Goal: Task Accomplishment & Management: Manage account settings

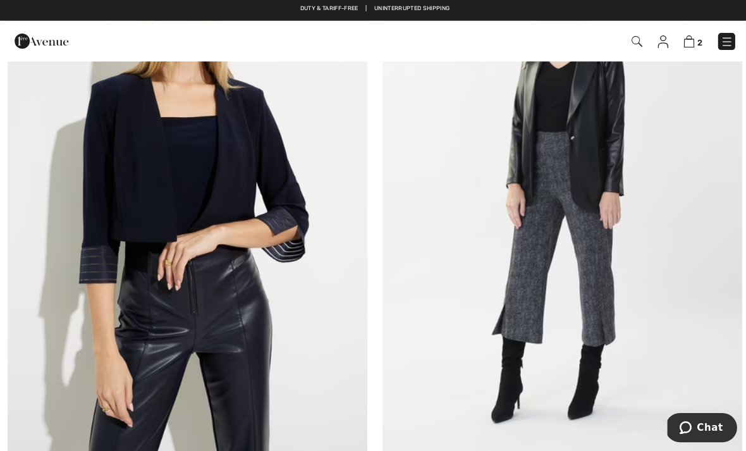
scroll to position [1503, 0]
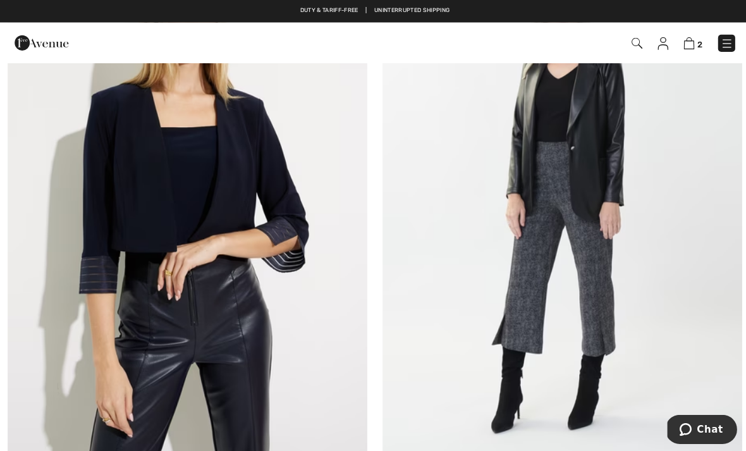
click at [660, 45] on img at bounding box center [659, 43] width 11 height 13
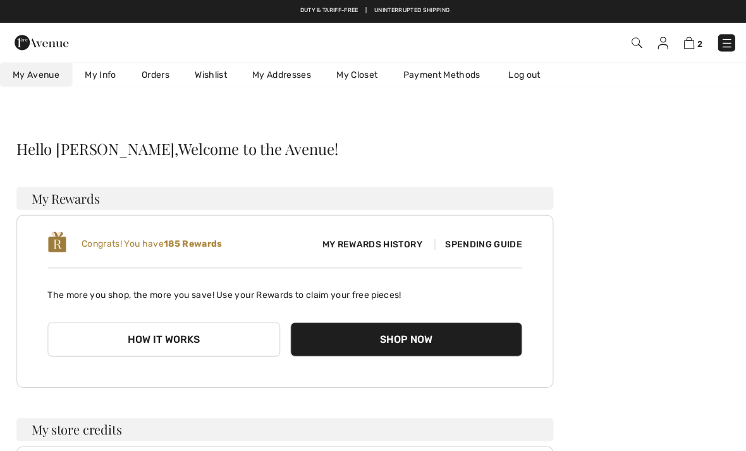
click at [149, 77] on link "Orders" at bounding box center [154, 74] width 53 height 23
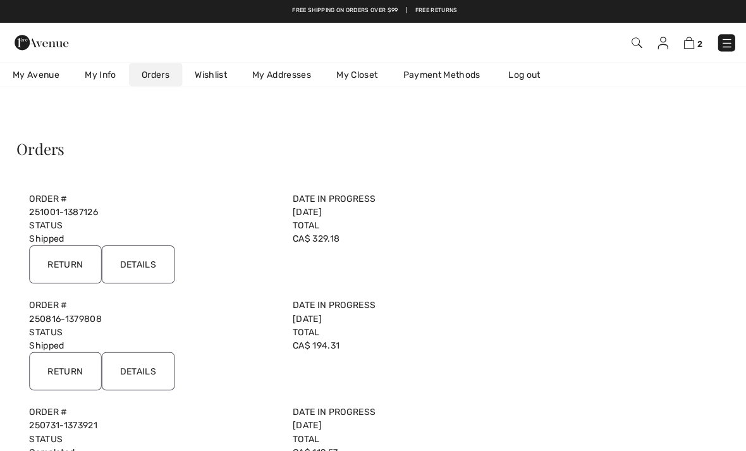
click at [69, 255] on input "Return" at bounding box center [65, 263] width 72 height 38
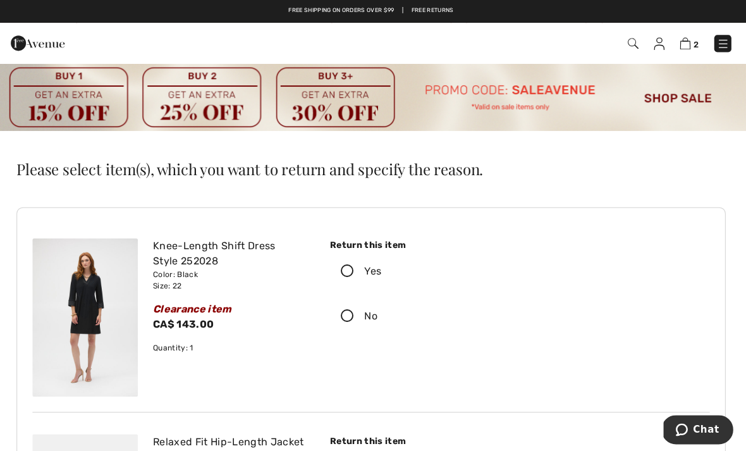
click at [681, 44] on img at bounding box center [685, 43] width 11 height 12
click at [682, 44] on img at bounding box center [685, 43] width 11 height 12
click at [686, 45] on img at bounding box center [685, 43] width 11 height 12
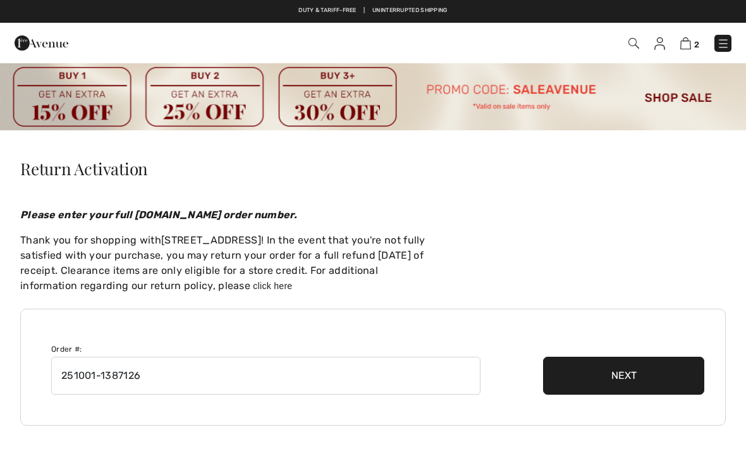
checkbox input "true"
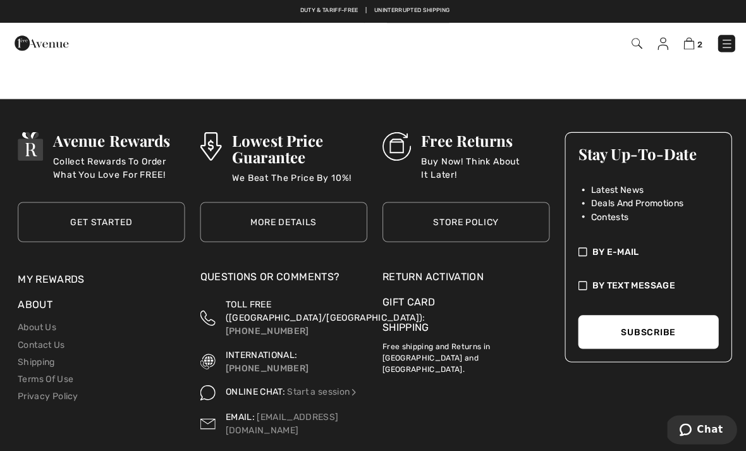
scroll to position [841, 0]
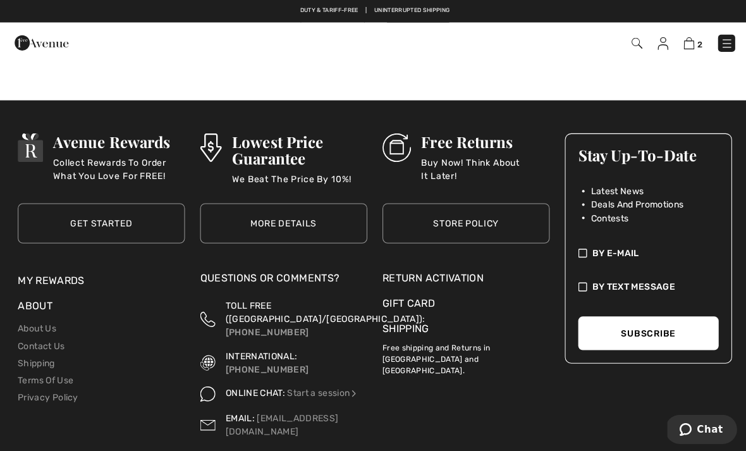
click at [701, 420] on button "Chat" at bounding box center [700, 428] width 71 height 29
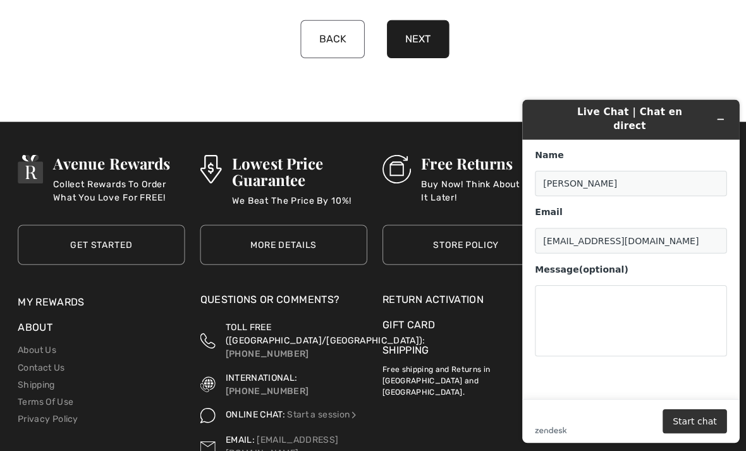
scroll to position [813, 0]
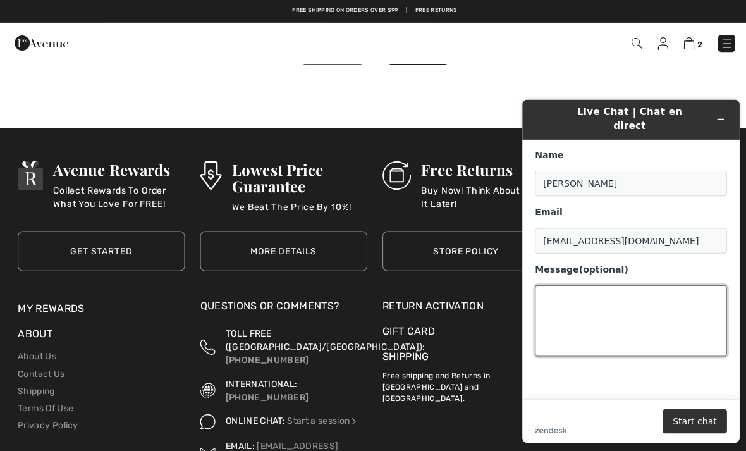
click at [604, 288] on textarea "Message (optional)" at bounding box center [630, 319] width 191 height 71
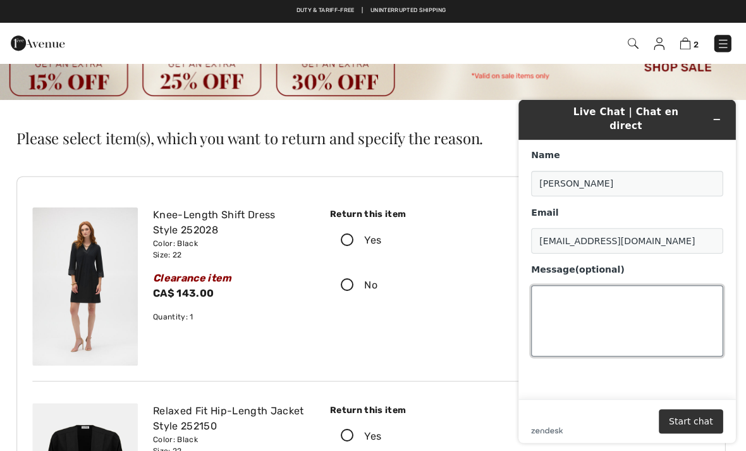
scroll to position [0, 0]
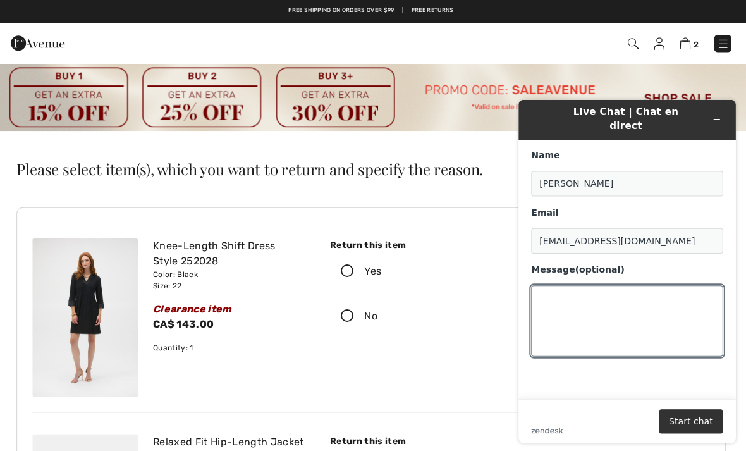
click at [658, 41] on img at bounding box center [659, 43] width 11 height 13
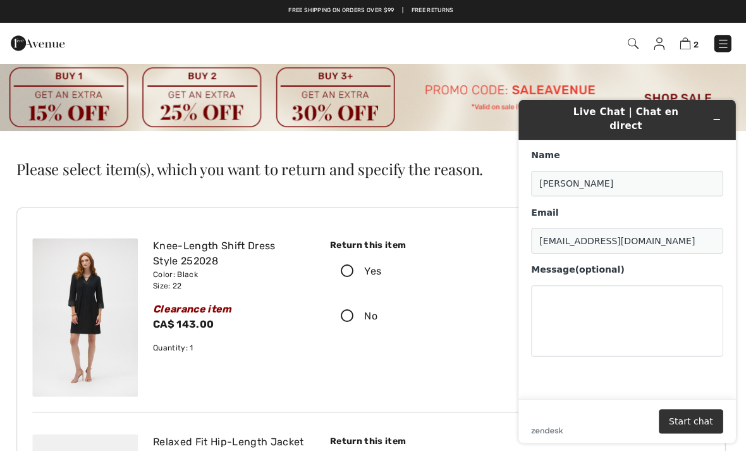
click at [647, 44] on span "2" at bounding box center [526, 43] width 410 height 17
click at [654, 44] on img at bounding box center [659, 43] width 11 height 13
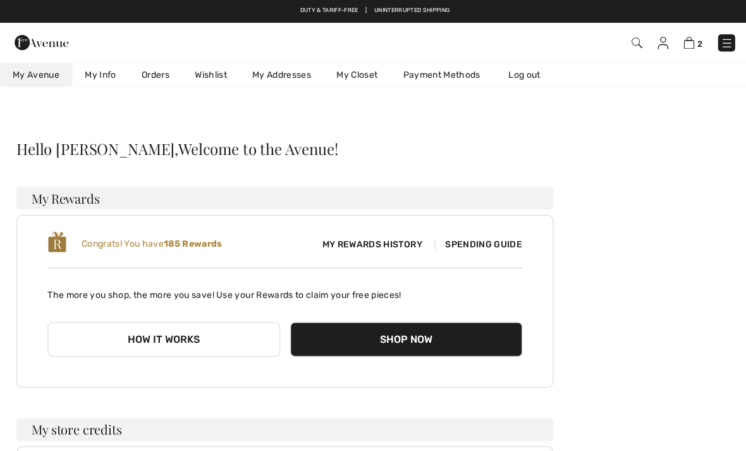
click at [152, 74] on link "Orders" at bounding box center [154, 74] width 53 height 23
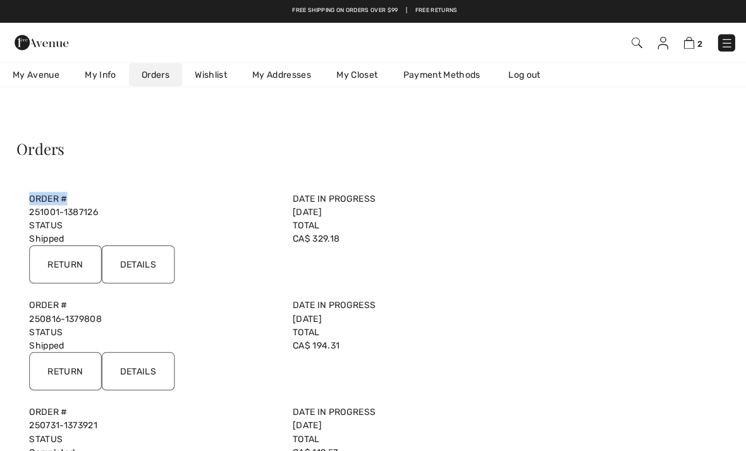
click at [83, 207] on link "251001-1387126" at bounding box center [63, 210] width 68 height 11
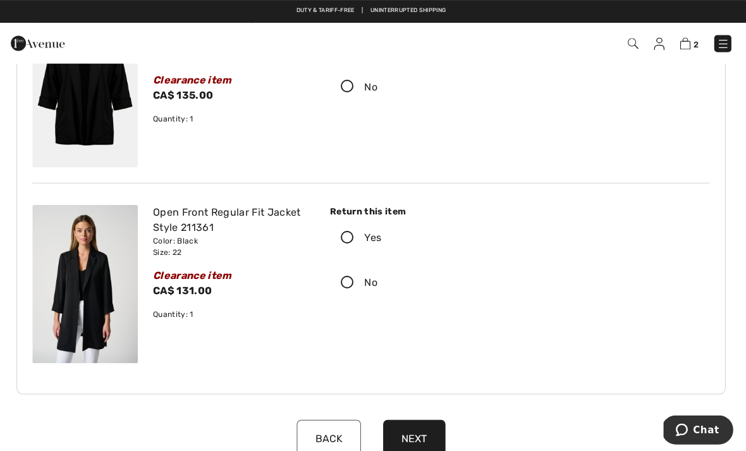
scroll to position [419, 0]
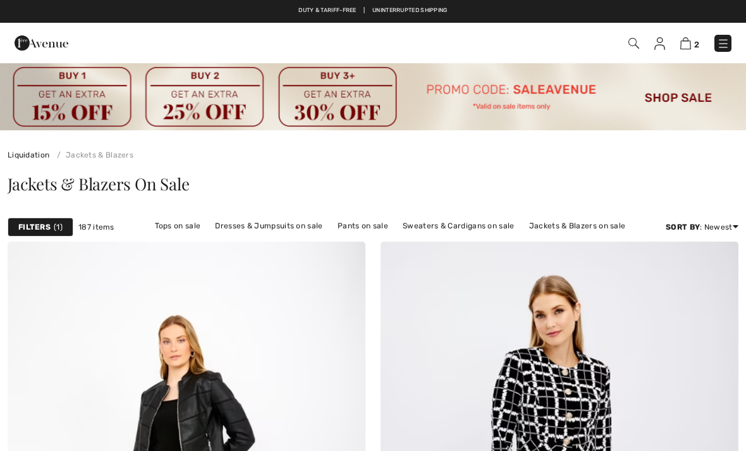
scroll to position [10829, 0]
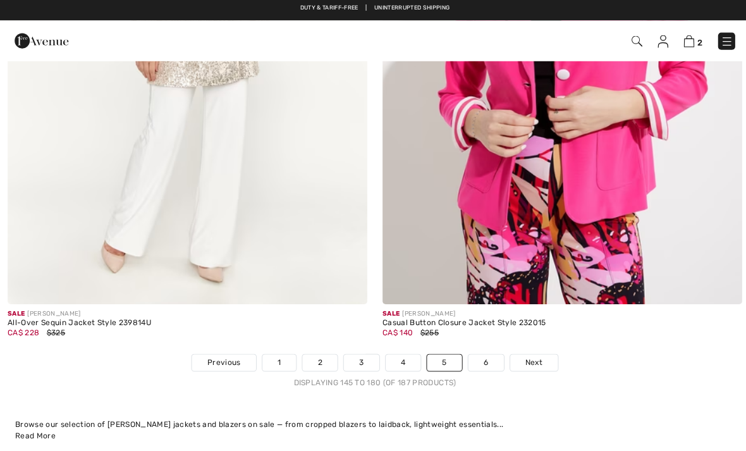
checkbox input "true"
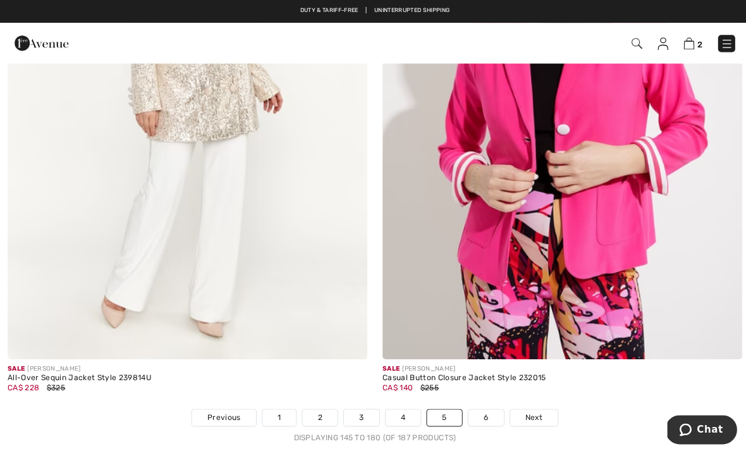
click at [711, 424] on span "Chat" at bounding box center [710, 429] width 26 height 11
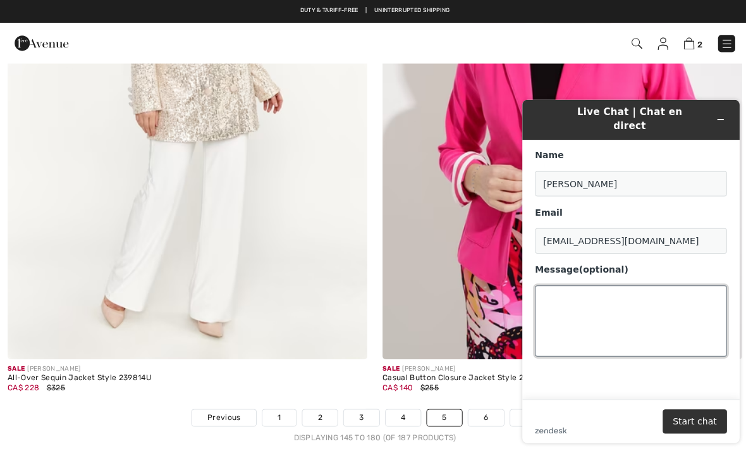
click at [597, 286] on textarea "Message (optional)" at bounding box center [630, 319] width 191 height 71
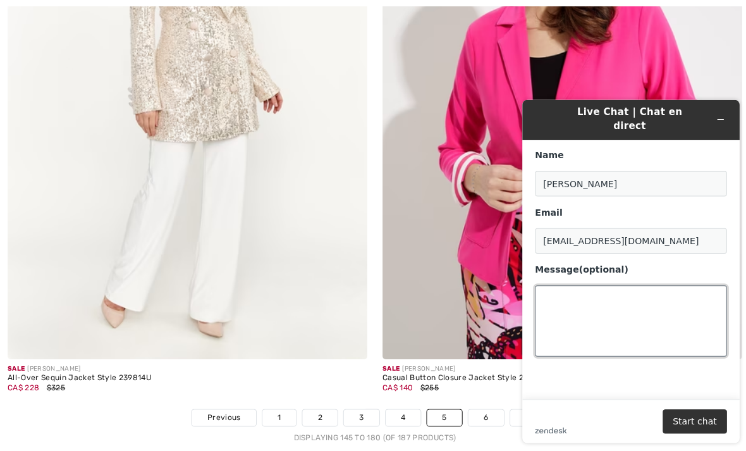
scroll to position [10776, 0]
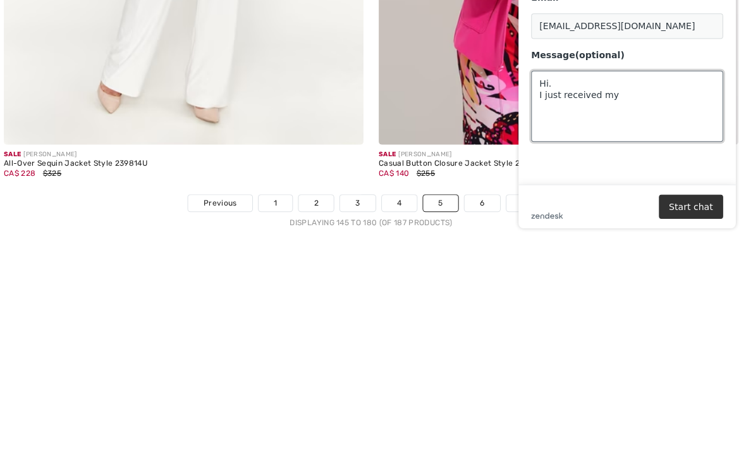
paste textarea "Order # 251001-1387126"
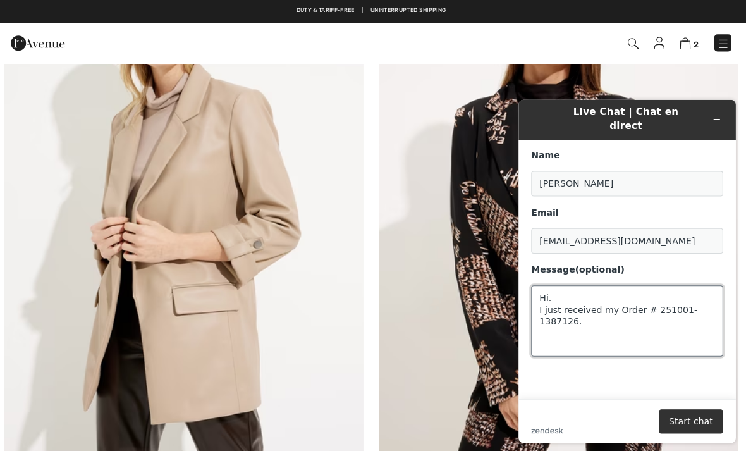
scroll to position [10070, 0]
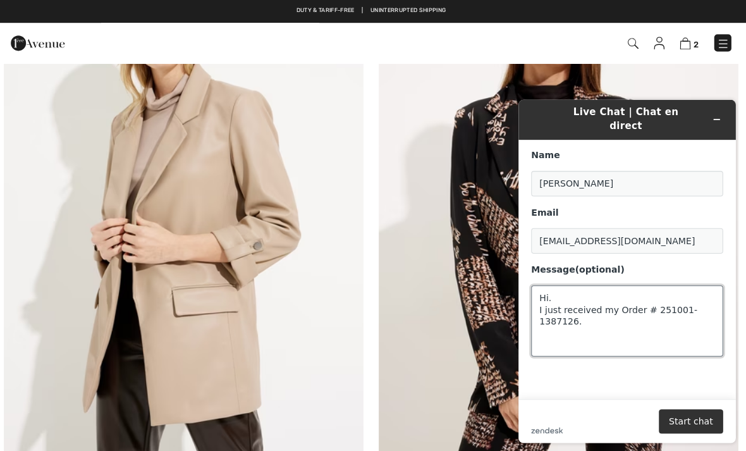
type textarea "Hi. I just received my Order # 251001-1387126."
click at [681, 44] on img at bounding box center [685, 43] width 11 height 12
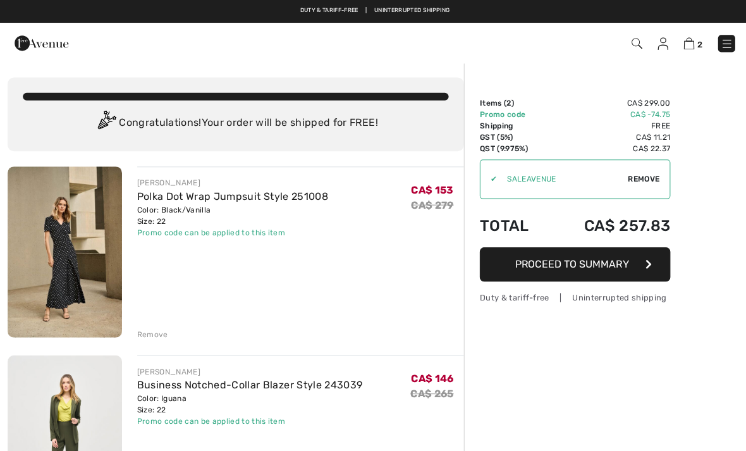
click at [683, 44] on img at bounding box center [685, 43] width 11 height 12
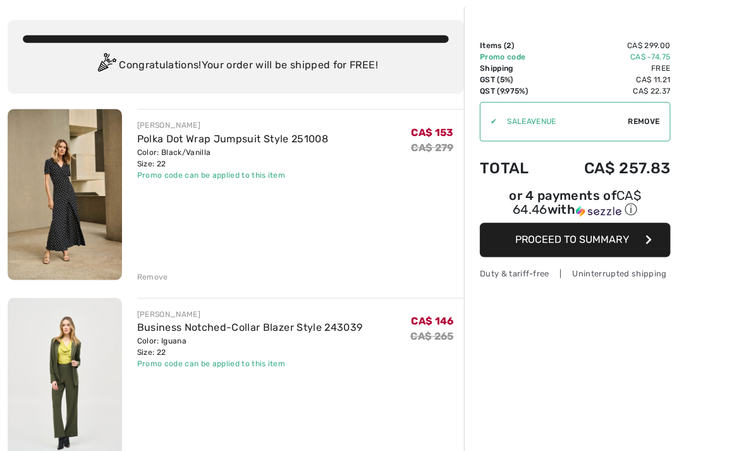
scroll to position [58, 0]
click at [198, 331] on link "Business Notched-Collar Blazer Style 243039" at bounding box center [249, 325] width 224 height 12
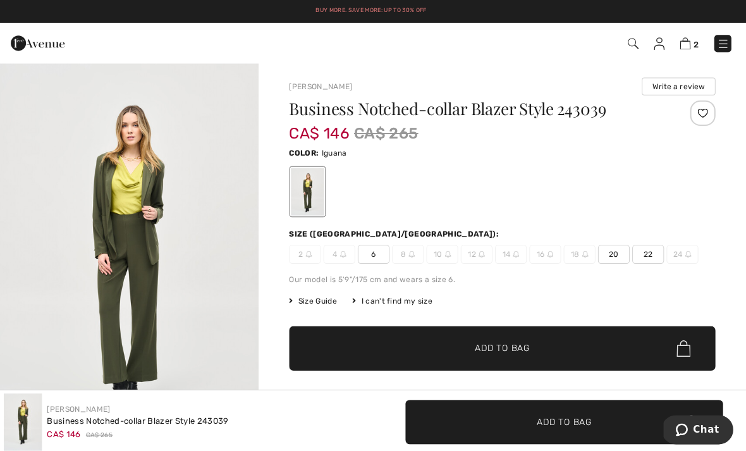
click at [317, 300] on span "Size Guide" at bounding box center [314, 299] width 47 height 11
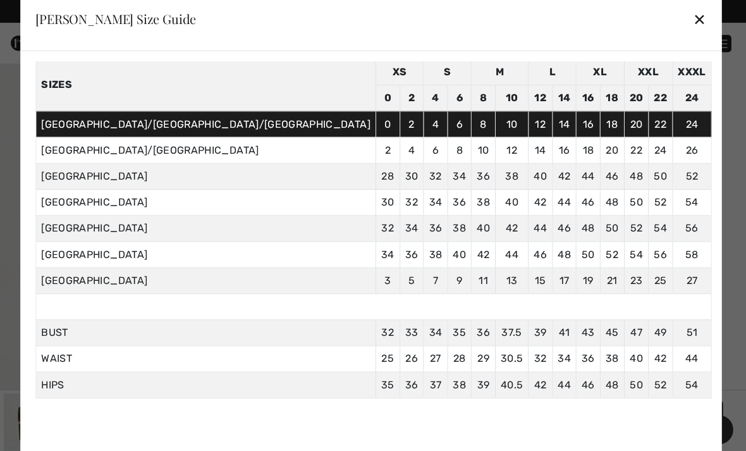
scroll to position [50, 0]
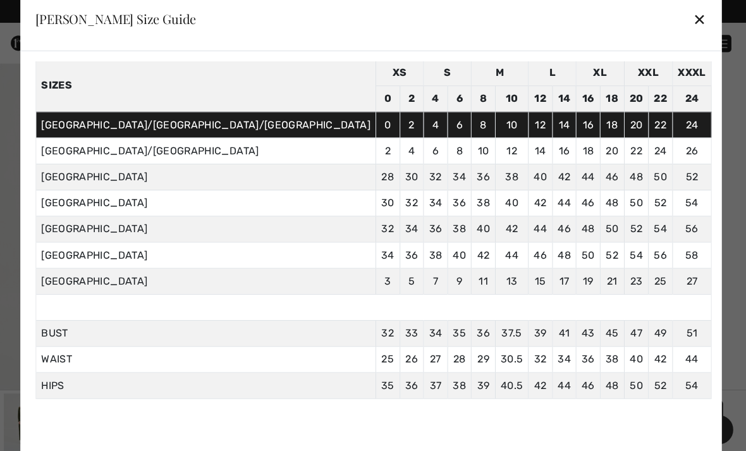
click at [693, 21] on div "✕" at bounding box center [699, 19] width 13 height 27
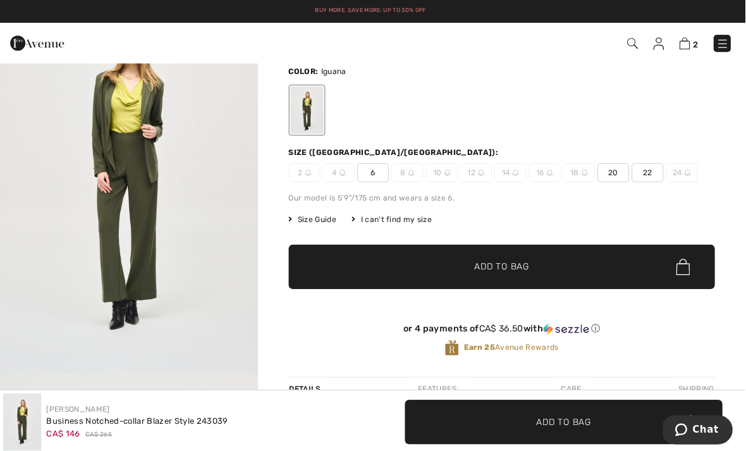
scroll to position [0, 0]
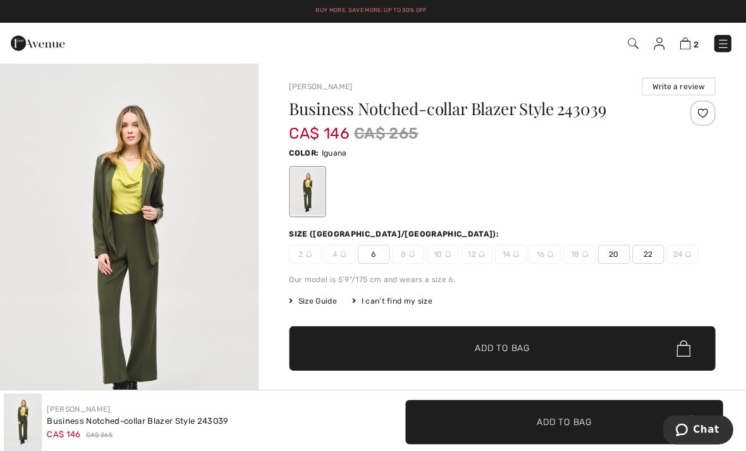
click at [612, 147] on div "Color: Iguana" at bounding box center [503, 151] width 424 height 15
click at [657, 41] on img at bounding box center [659, 43] width 11 height 13
click at [655, 46] on img at bounding box center [659, 43] width 11 height 13
click at [648, 49] on span "2" at bounding box center [526, 43] width 410 height 17
